Goal: Task Accomplishment & Management: Use online tool/utility

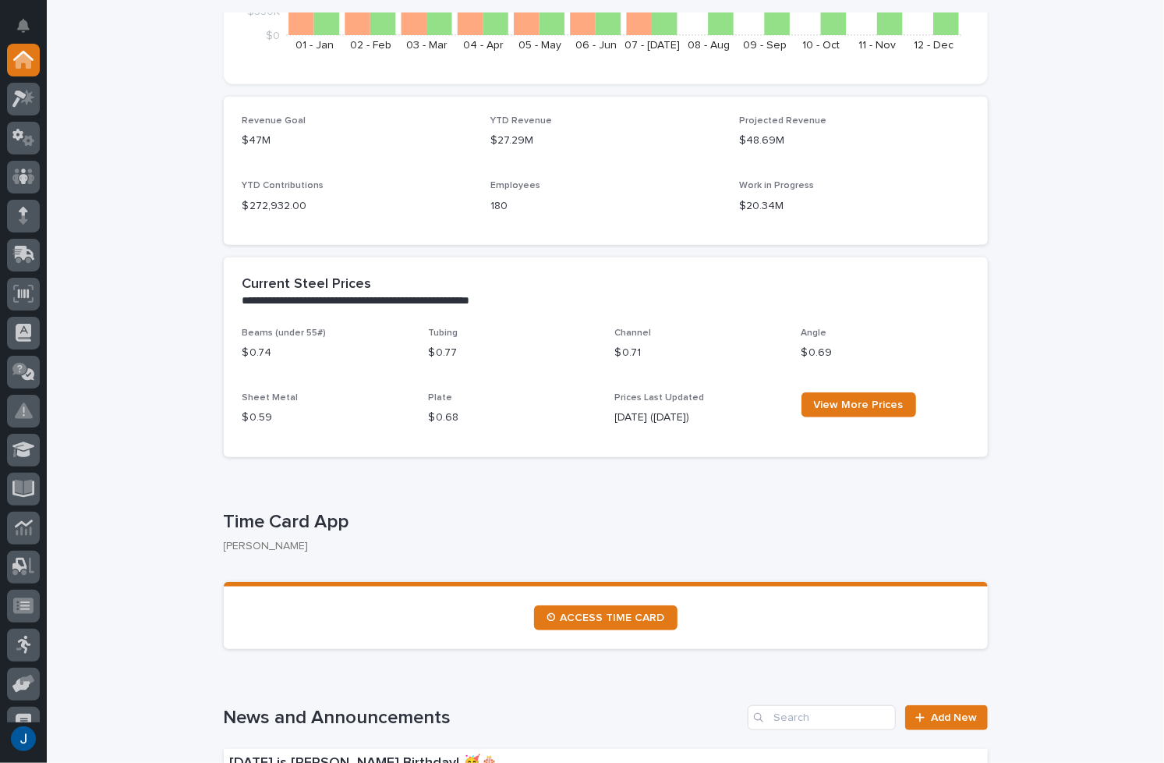
scroll to position [468, 0]
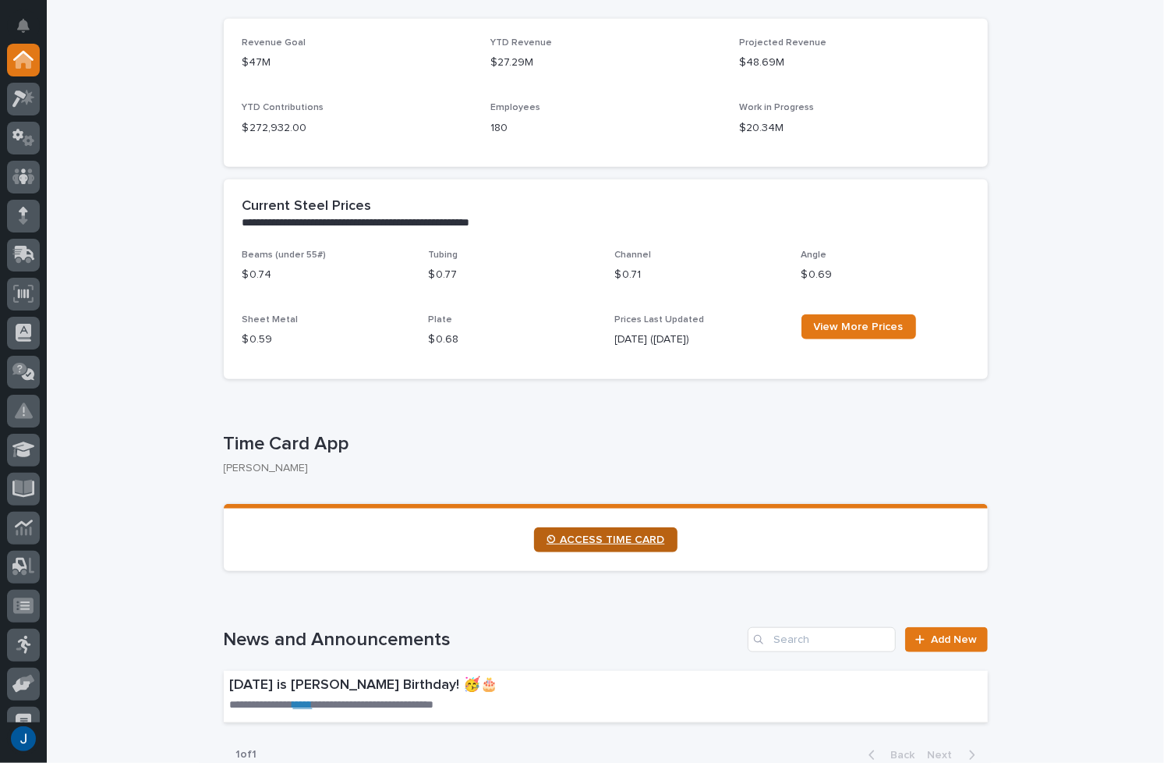
click at [587, 543] on span "⏲ ACCESS TIME CARD" at bounding box center [606, 539] width 119 height 11
click at [20, 96] on icon at bounding box center [19, 98] width 14 height 17
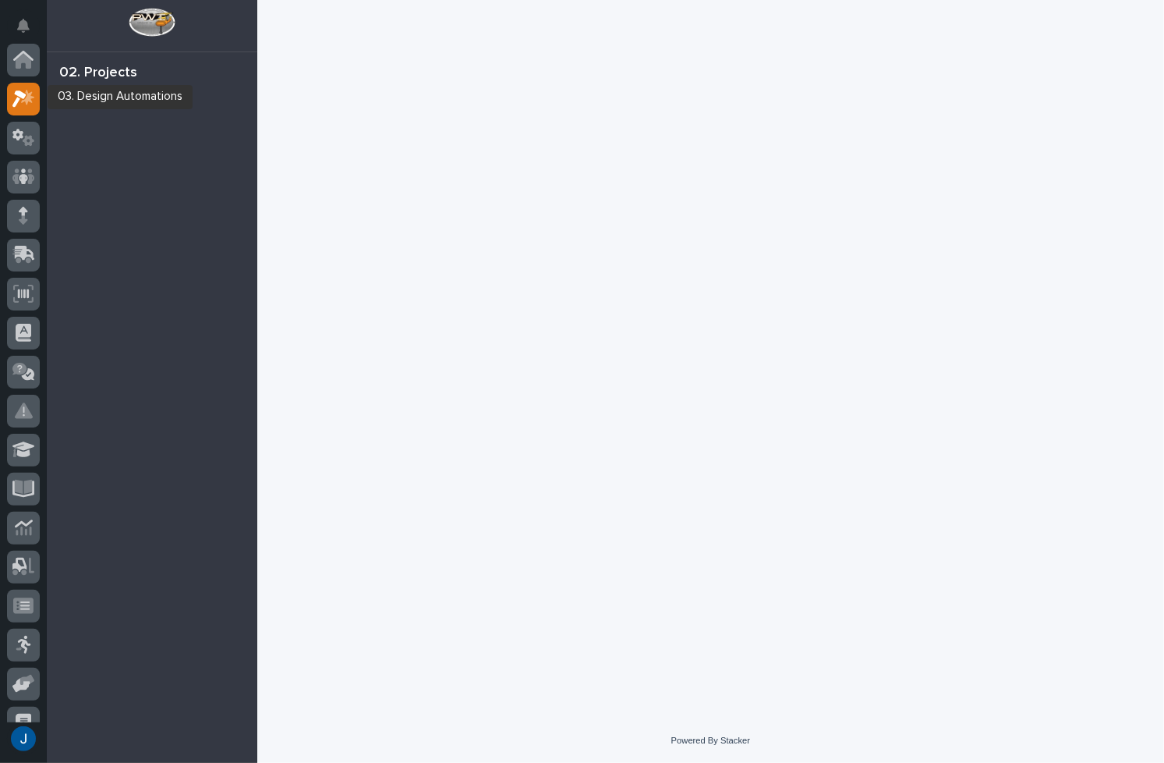
scroll to position [39, 0]
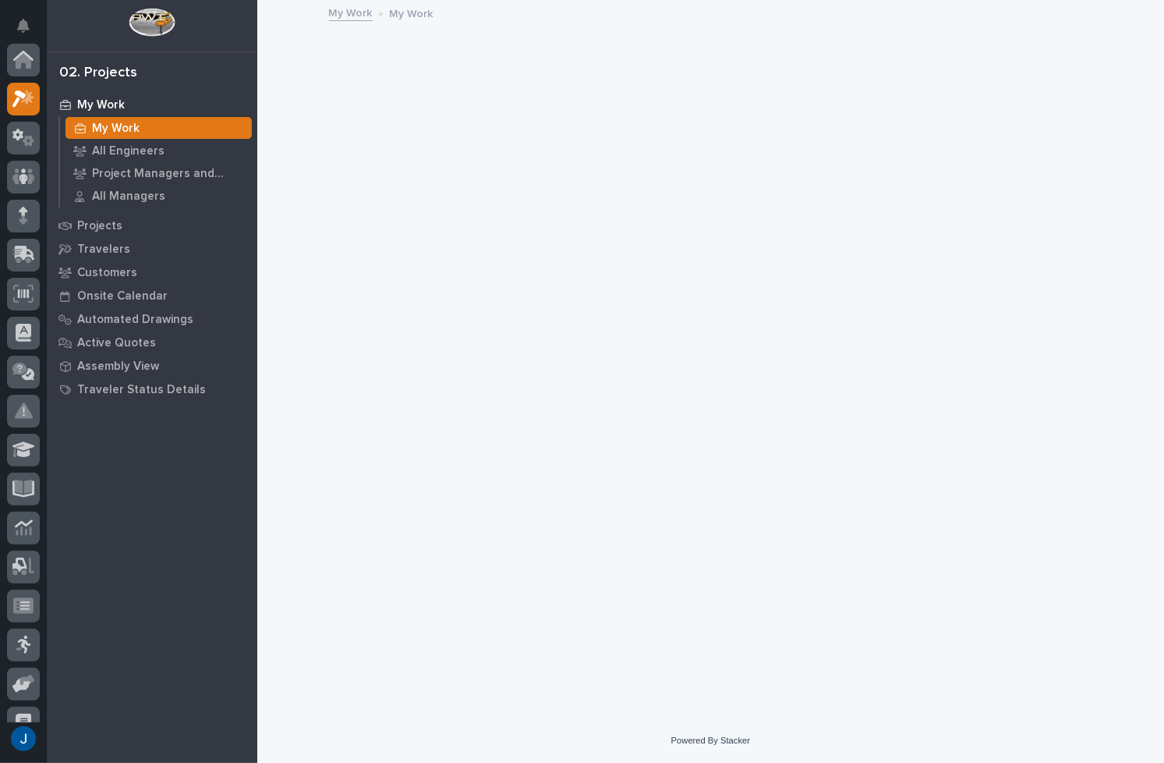
scroll to position [39, 0]
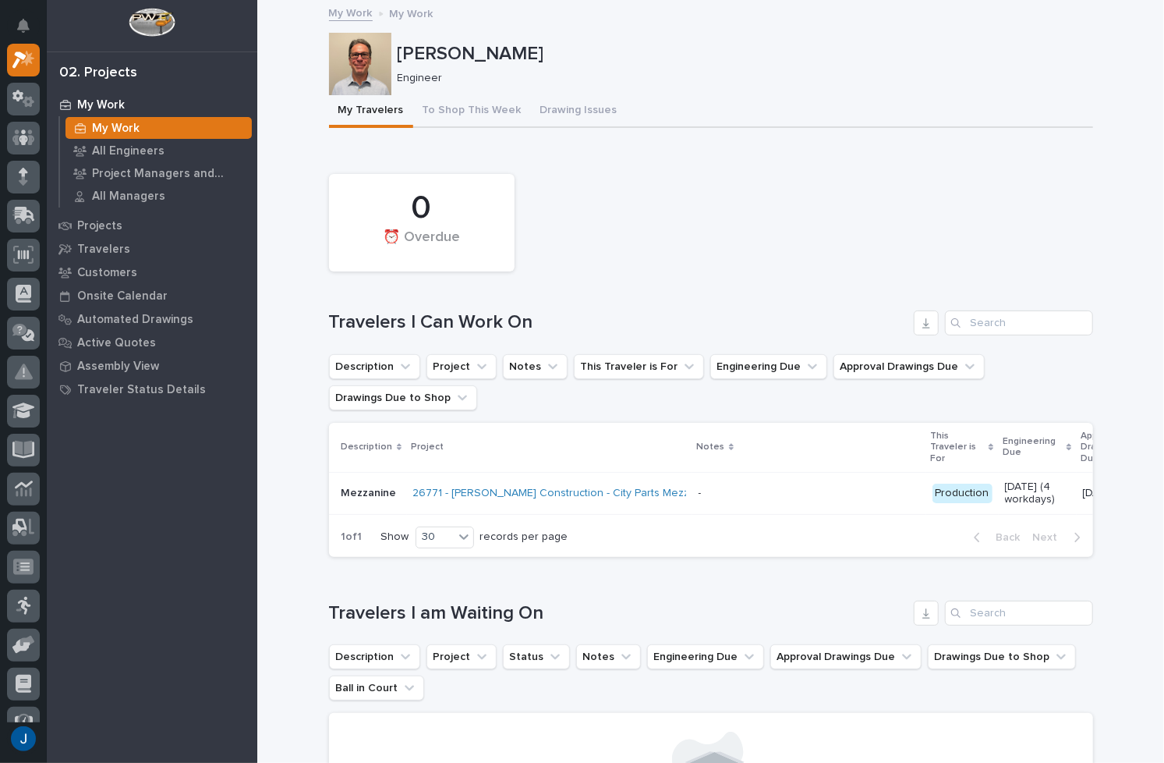
click at [353, 13] on link "My Work" at bounding box center [351, 12] width 44 height 18
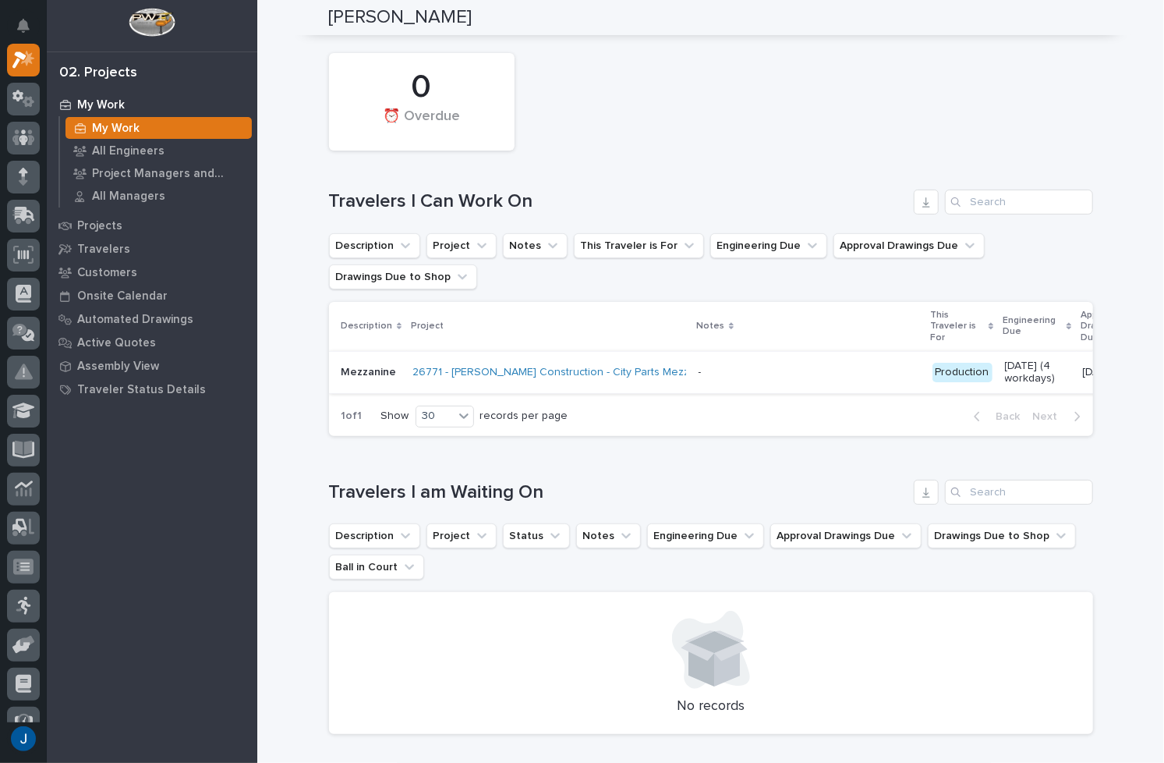
scroll to position [0, 0]
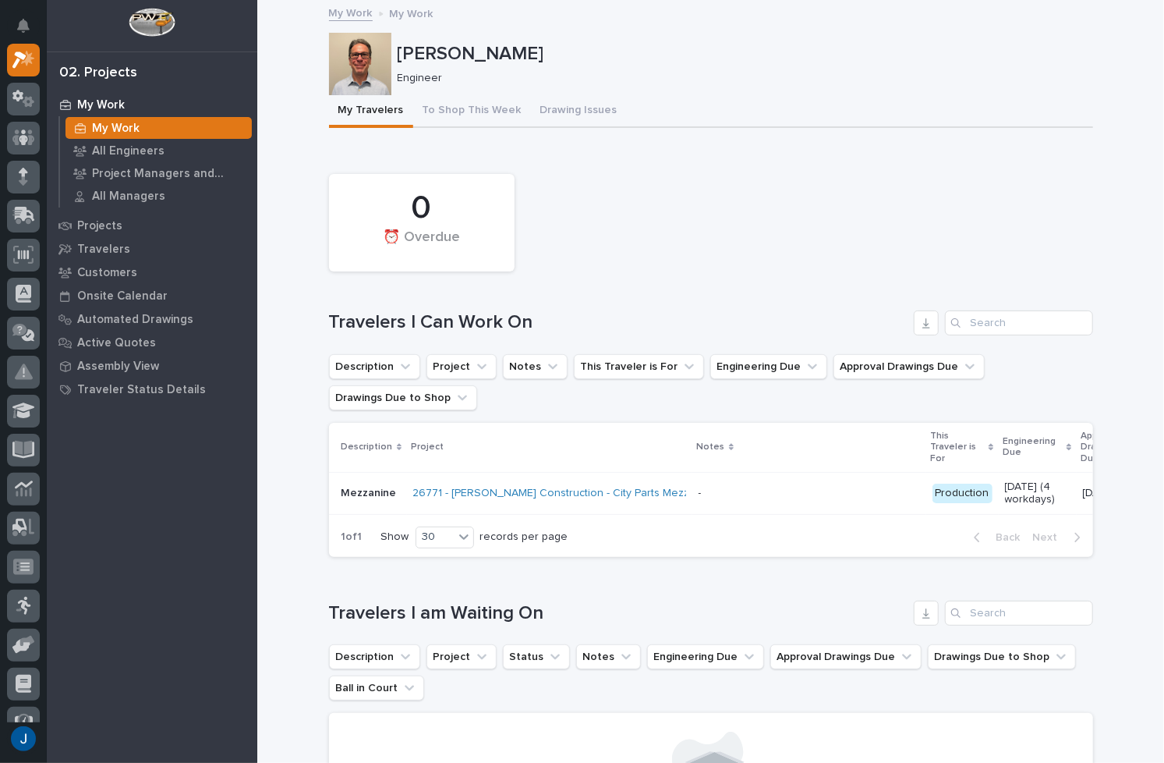
click at [366, 73] on div at bounding box center [360, 64] width 62 height 62
click at [374, 64] on div at bounding box center [360, 64] width 62 height 62
